Goal: Transaction & Acquisition: Purchase product/service

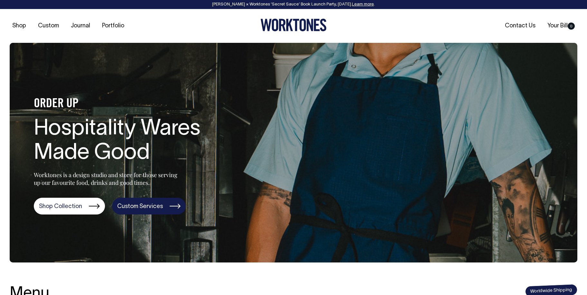
click at [148, 206] on link "Custom Services" at bounding box center [149, 206] width 74 height 17
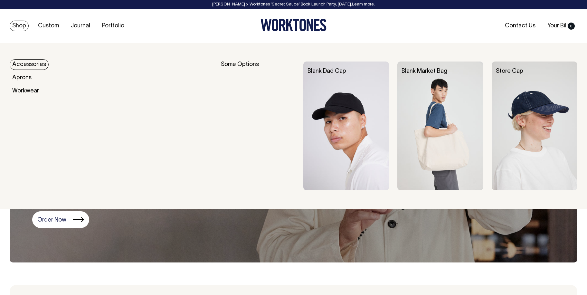
click at [25, 25] on link "Shop" at bounding box center [19, 26] width 19 height 11
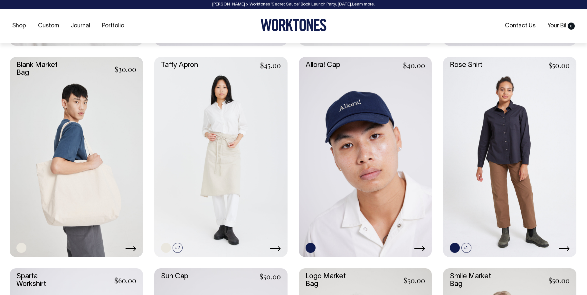
scroll to position [1109, 0]
drag, startPoint x: 373, startPoint y: 162, endPoint x: 360, endPoint y: 173, distance: 16.7
click at [364, 170] on link at bounding box center [365, 157] width 133 height 200
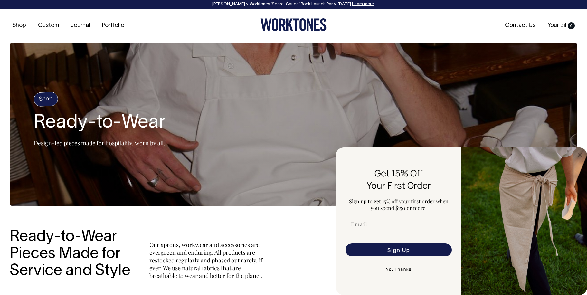
scroll to position [0, 0]
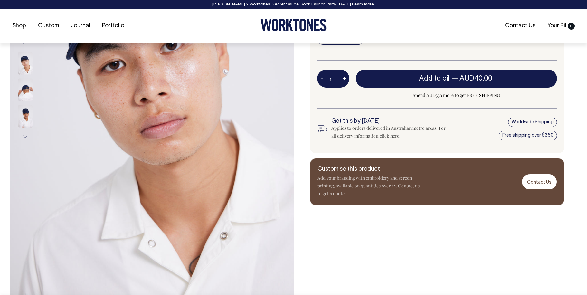
scroll to position [167, 0]
click at [36, 83] on div at bounding box center [34, 89] width 32 height 26
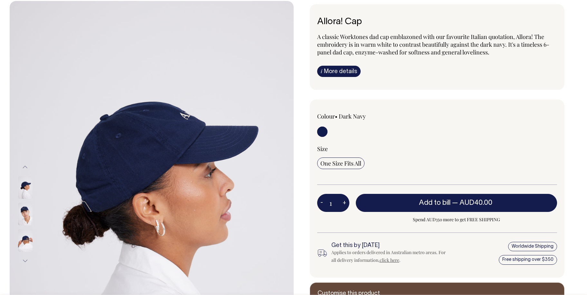
scroll to position [42, 0]
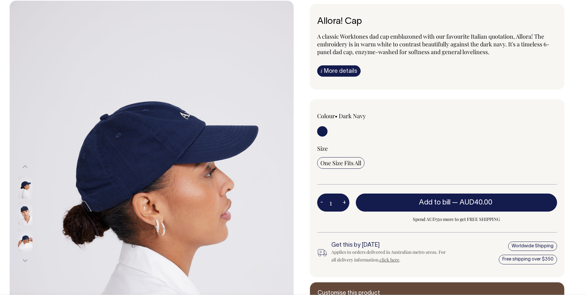
click at [25, 167] on button "Previous" at bounding box center [25, 167] width 10 height 14
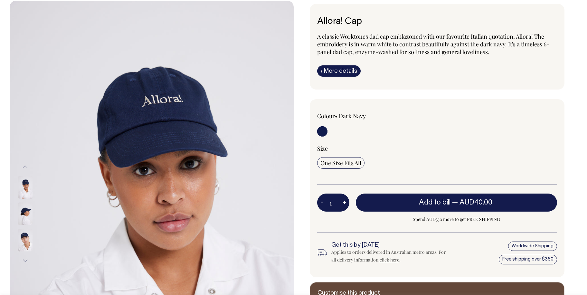
click at [25, 166] on button "Previous" at bounding box center [25, 167] width 10 height 14
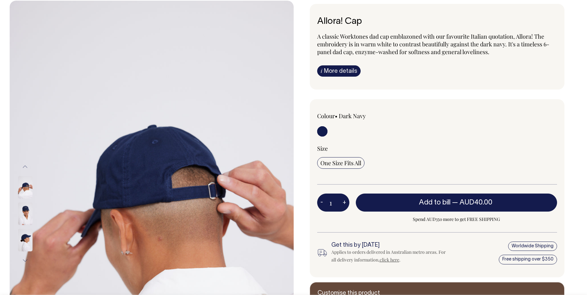
click at [25, 167] on button "Previous" at bounding box center [25, 167] width 10 height 14
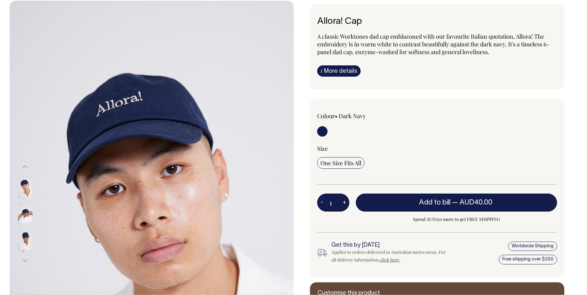
click at [25, 167] on button "Previous" at bounding box center [25, 167] width 10 height 14
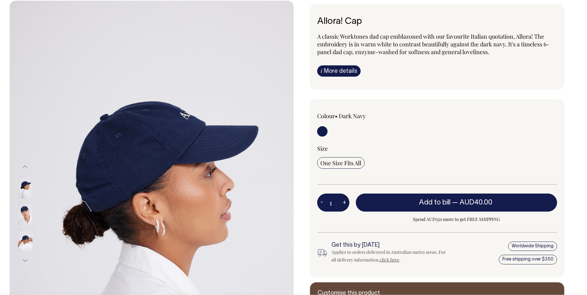
click at [25, 169] on button "Previous" at bounding box center [25, 167] width 10 height 14
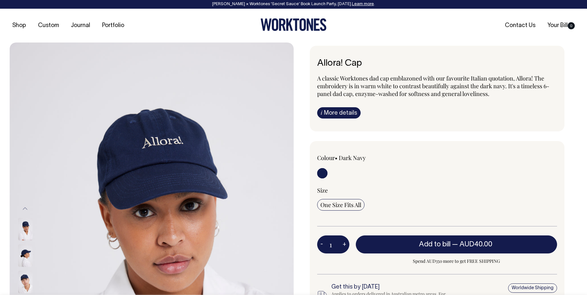
scroll to position [0, 0]
